Goal: Information Seeking & Learning: Learn about a topic

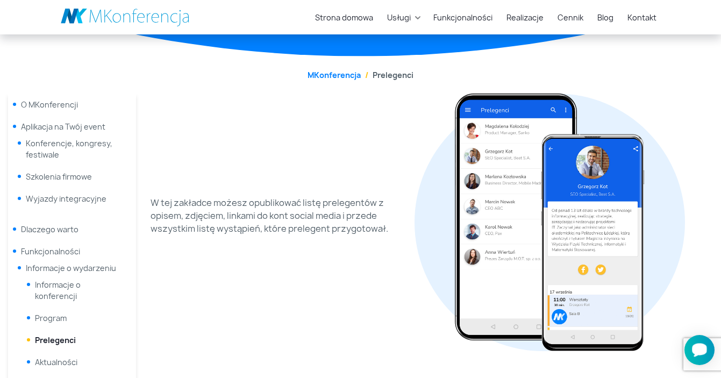
click at [699, 349] on icon "Otwórz czat Smartsupp" at bounding box center [699, 349] width 15 height 13
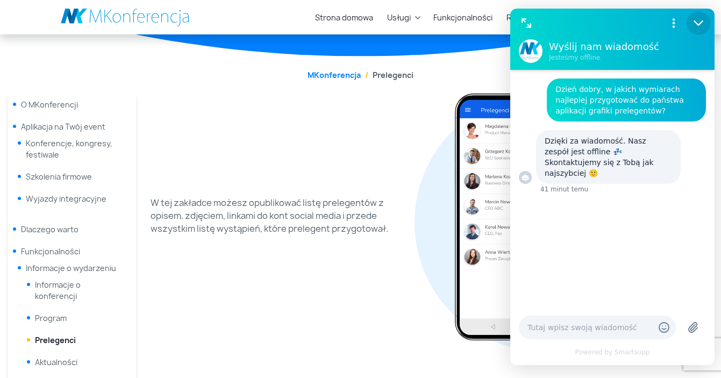
click at [704, 22] on icon "Zmniejsz" at bounding box center [699, 23] width 14 height 14
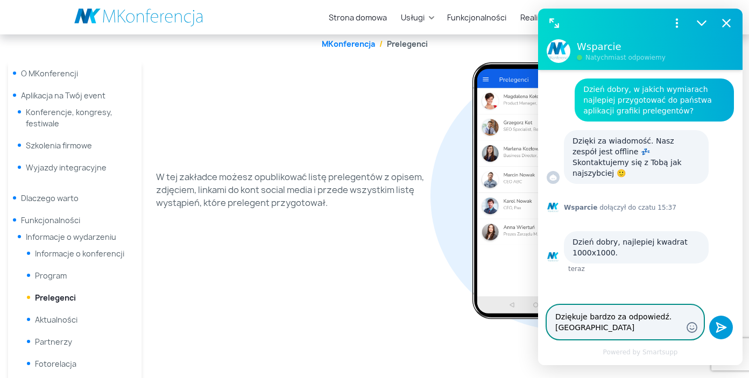
type textarea "Dziękuje bardzo za odpowiedź. Pozdrawiam!"
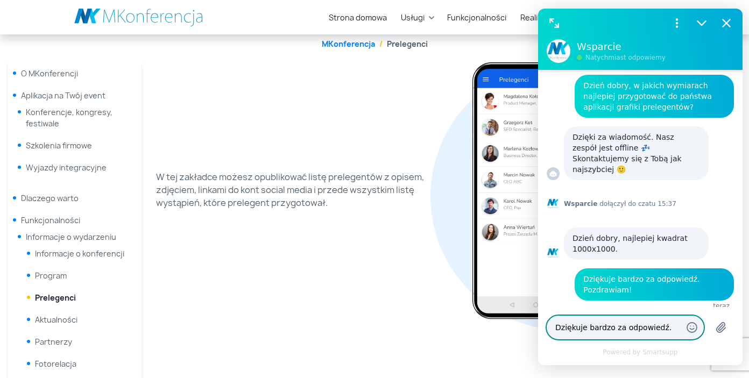
scroll to position [4, 0]
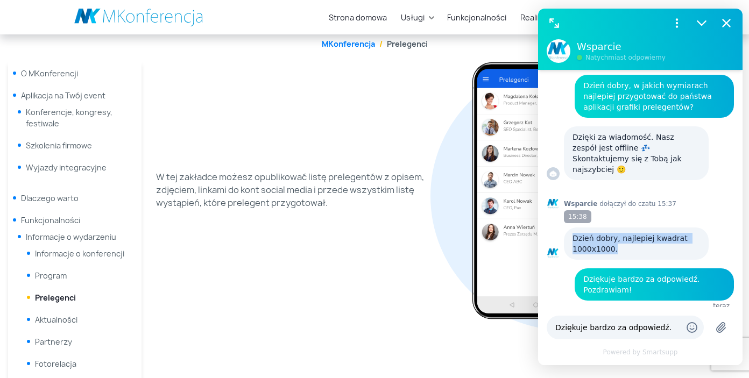
drag, startPoint x: 628, startPoint y: 239, endPoint x: 572, endPoint y: 226, distance: 57.9
click at [572, 233] on div "Dzień dobry, najlepiej kwadrat 1000x1000." at bounding box center [635, 244] width 127 height 22
copy div "Dzień dobry, najlepiej kwadrat 1000x1000."
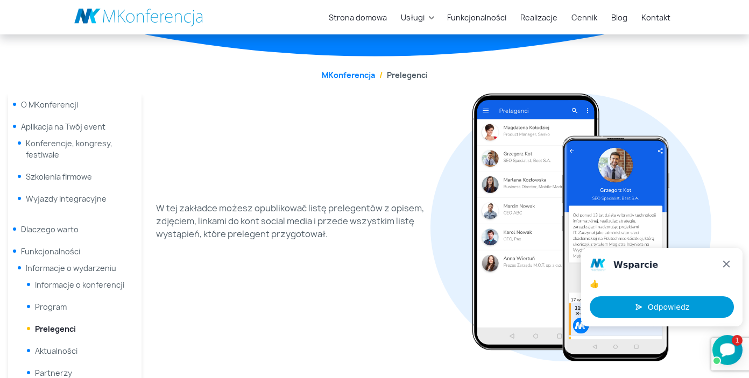
click at [731, 347] on icon "Otwórz czat Smartsupp" at bounding box center [727, 349] width 15 height 13
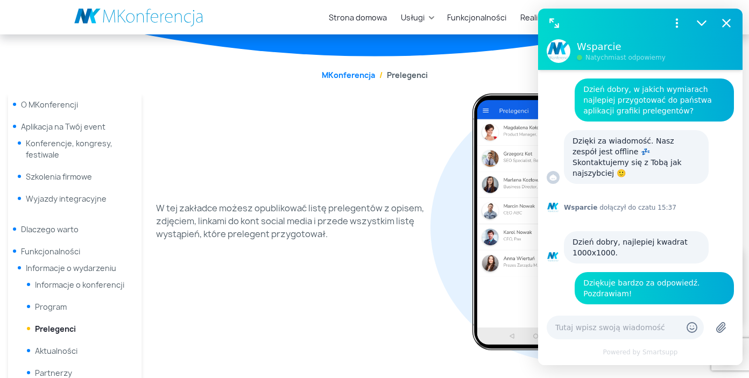
scroll to position [34, 0]
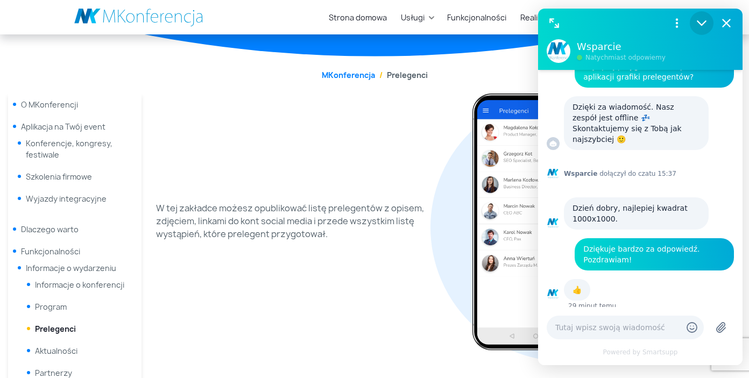
click at [699, 20] on icon "Zmniejsz" at bounding box center [701, 23] width 14 height 14
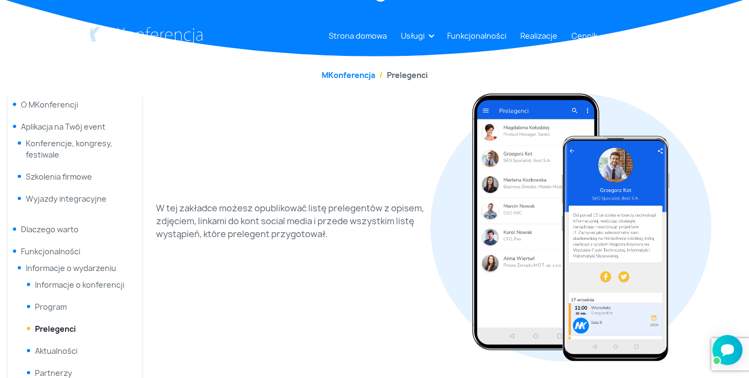
scroll to position [0, 0]
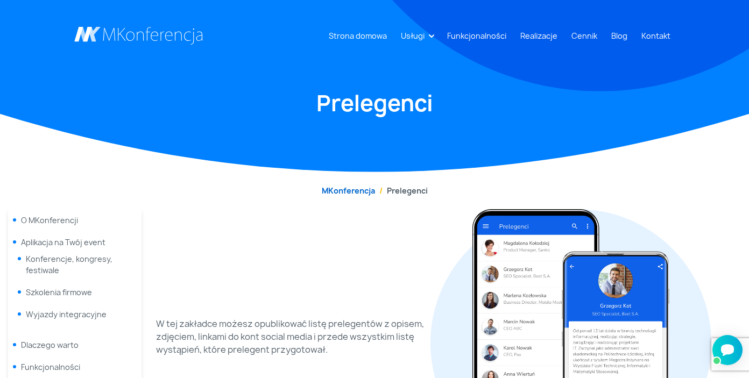
click at [363, 190] on link "MKonferencja" at bounding box center [348, 191] width 53 height 10
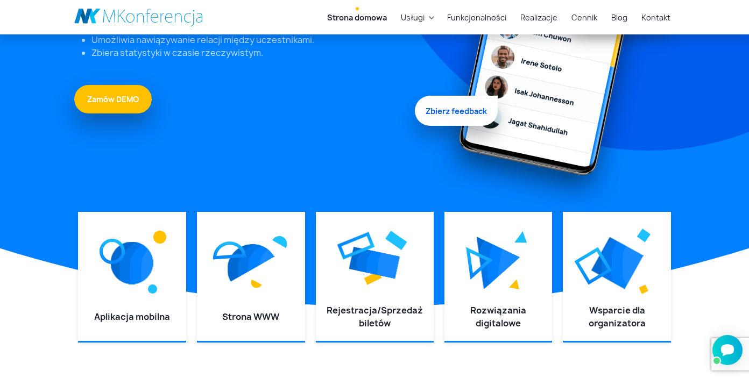
scroll to position [216, 0]
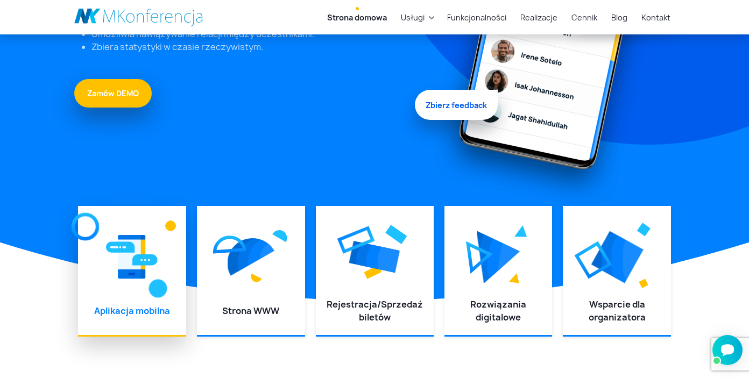
click at [115, 286] on div at bounding box center [132, 257] width 87 height 81
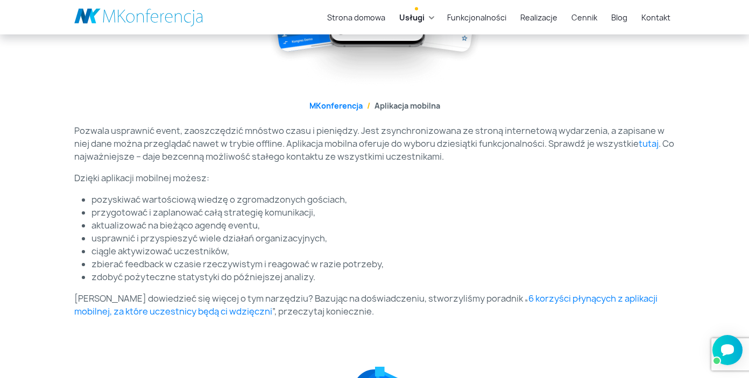
scroll to position [360, 0]
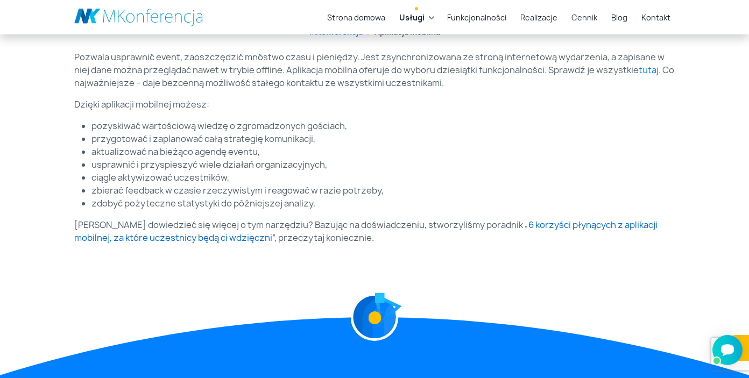
click at [604, 226] on link "6 korzyści płynących z aplikacji mobilnej, za które uczestnicy będą ci wdzięczni" at bounding box center [365, 231] width 583 height 25
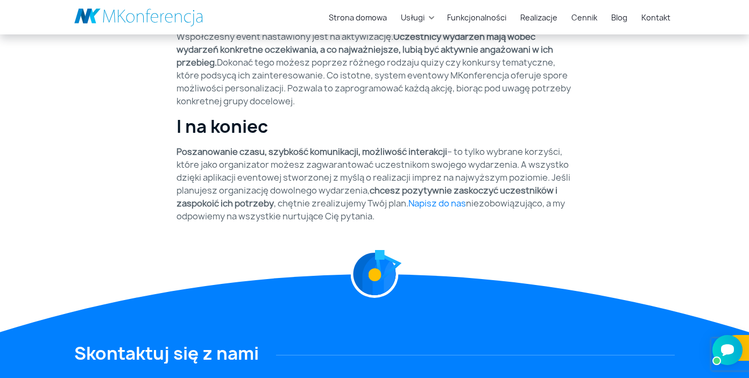
scroll to position [960, 0]
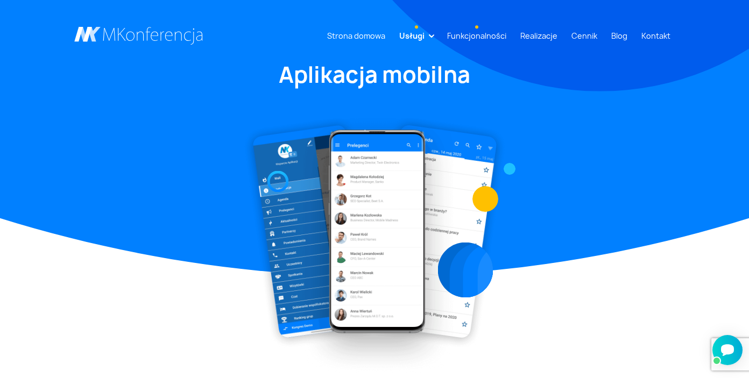
click at [472, 38] on link "Funkcjonalności" at bounding box center [477, 36] width 68 height 20
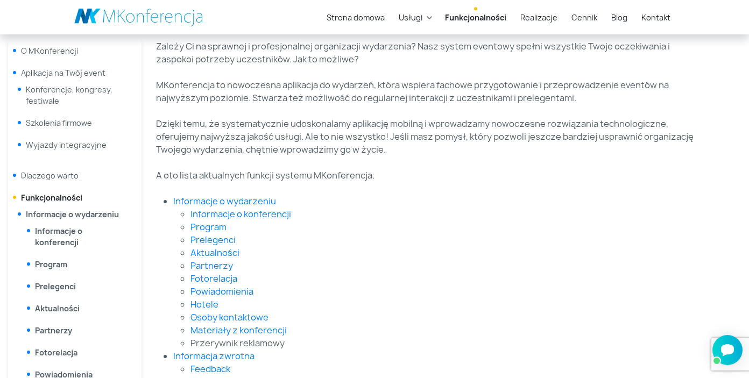
scroll to position [176, 0]
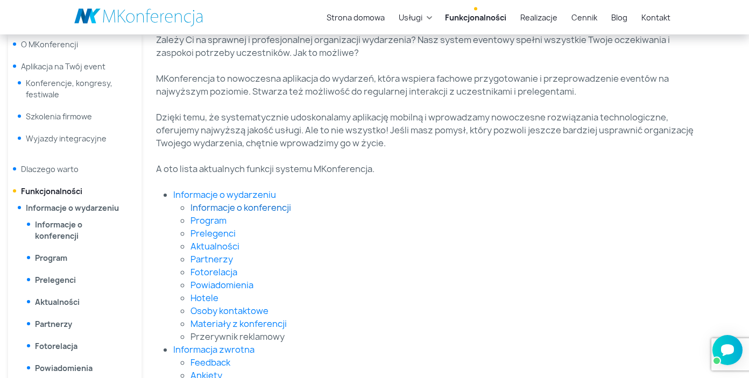
click at [269, 208] on link "Informacje o konferencji" at bounding box center [240, 208] width 101 height 12
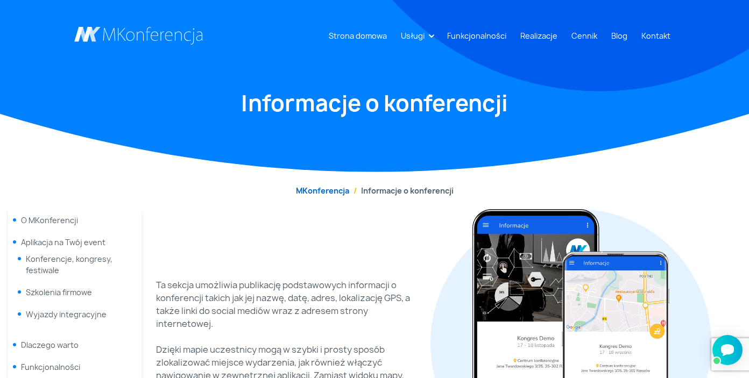
click at [335, 195] on link "MKonferencja" at bounding box center [322, 191] width 53 height 10
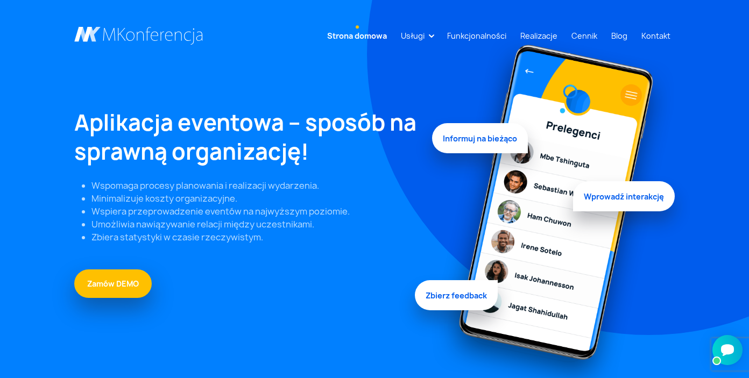
scroll to position [27, 0]
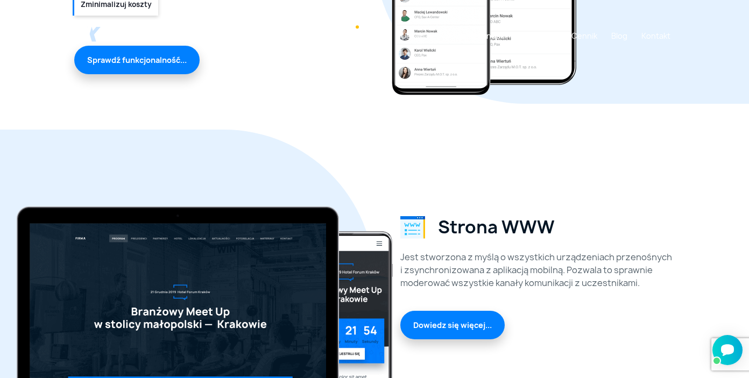
scroll to position [32, 0]
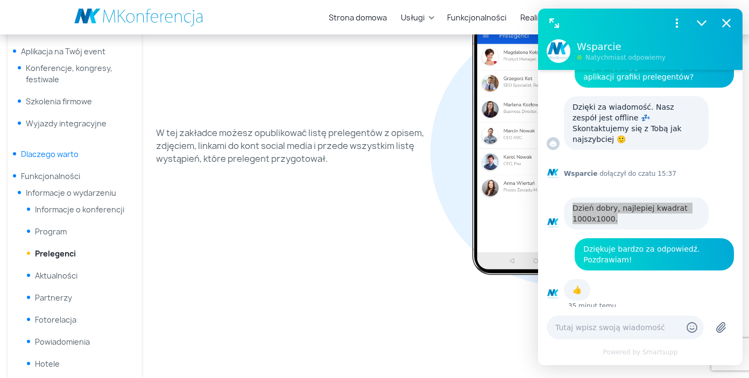
scroll to position [194, 0]
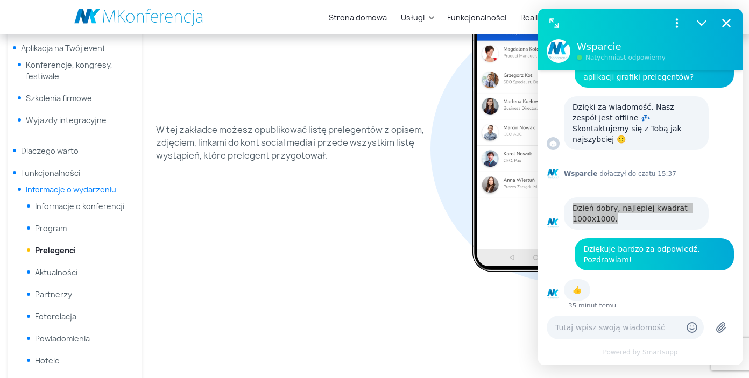
click at [60, 188] on link "Informacje o wydarzeniu" at bounding box center [71, 189] width 90 height 10
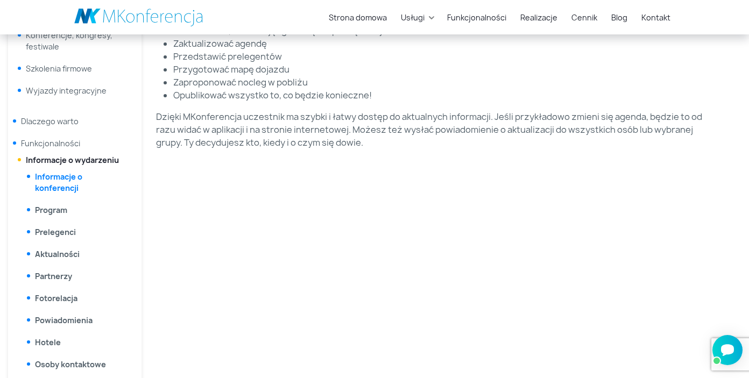
click at [61, 183] on link "Informacje o konferencji" at bounding box center [58, 183] width 47 height 22
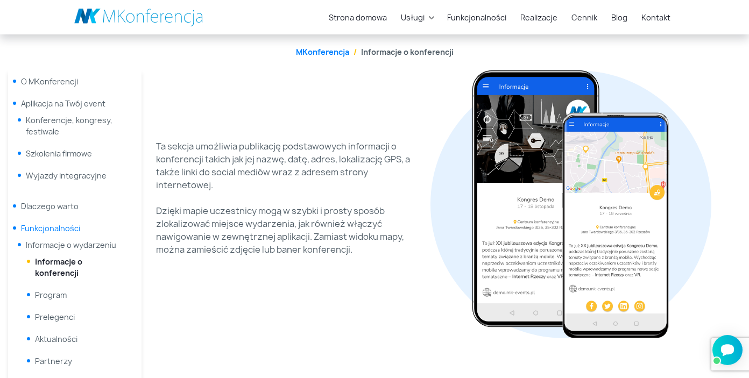
click at [59, 226] on link "Funkcjonalności" at bounding box center [50, 228] width 59 height 10
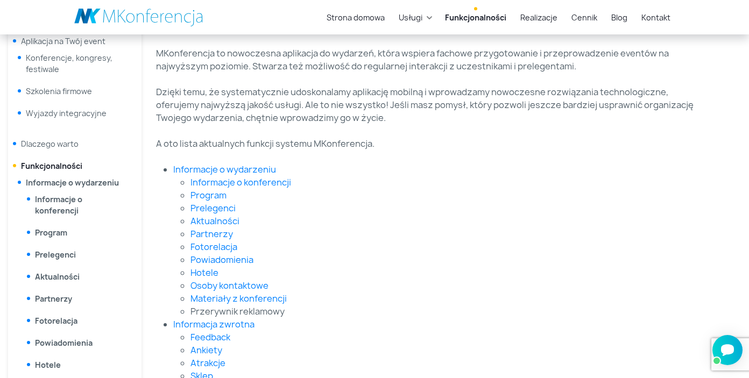
scroll to position [212, 0]
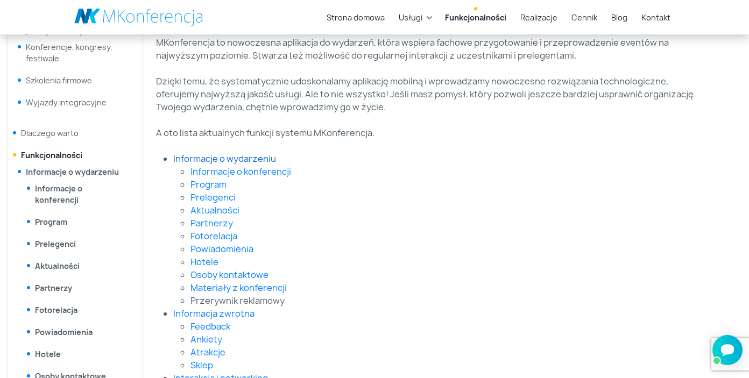
click at [264, 160] on link "Informacje o wydarzeniu" at bounding box center [224, 159] width 103 height 12
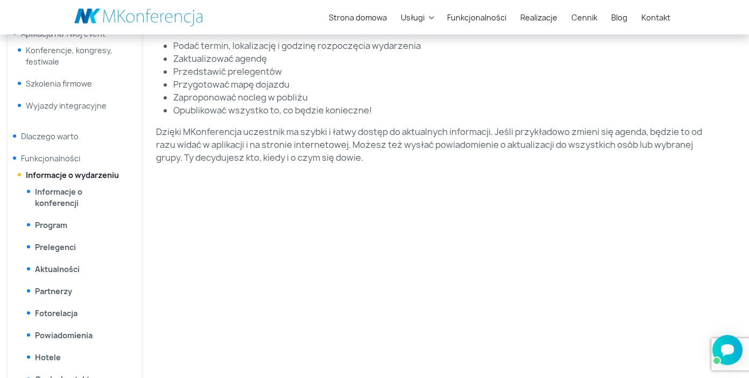
scroll to position [209, 0]
click at [70, 159] on link "Funkcjonalności" at bounding box center [50, 158] width 59 height 10
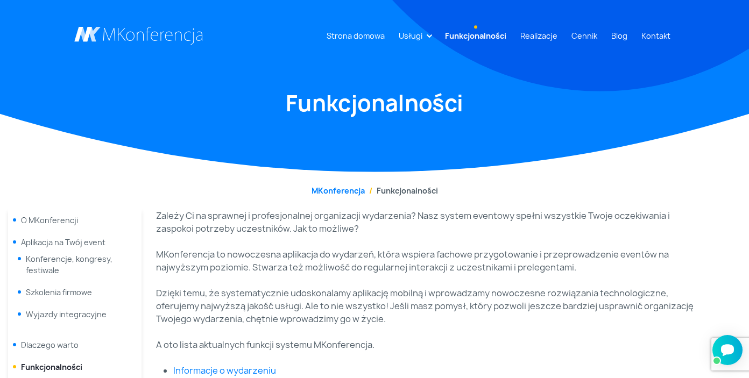
scroll to position [19, 0]
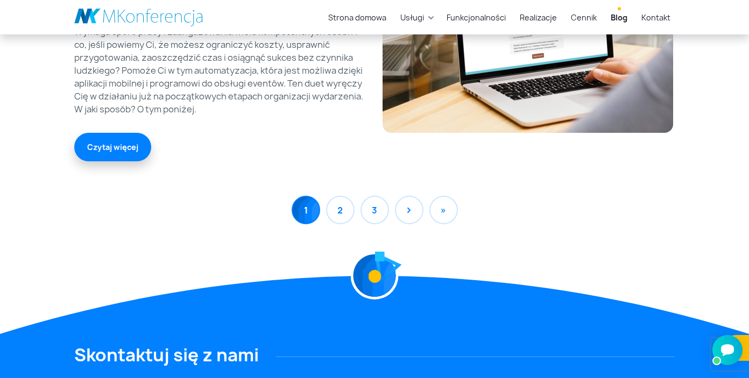
scroll to position [1040, 0]
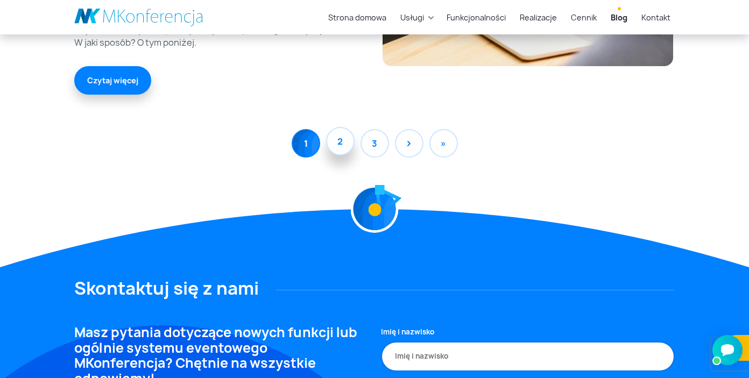
click at [335, 143] on link "2" at bounding box center [340, 141] width 29 height 29
